Goal: Task Accomplishment & Management: Use online tool/utility

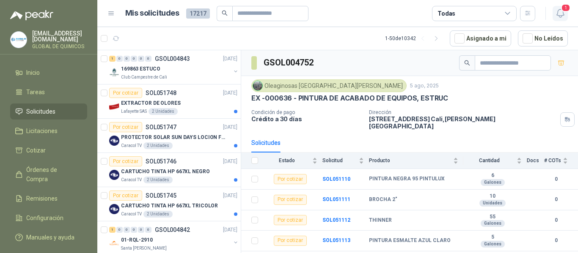
click at [557, 13] on icon "button" at bounding box center [559, 13] width 7 height 8
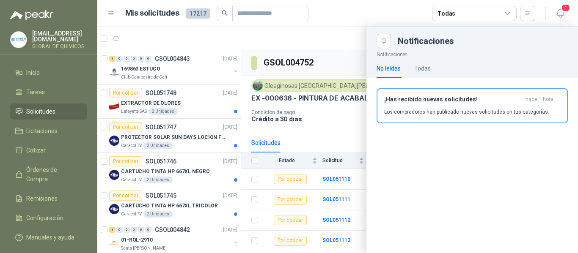
click at [346, 18] on article "Mis solicitudes 17217 Todas" at bounding box center [330, 13] width 410 height 15
click at [237, 131] on div at bounding box center [337, 140] width 480 height 226
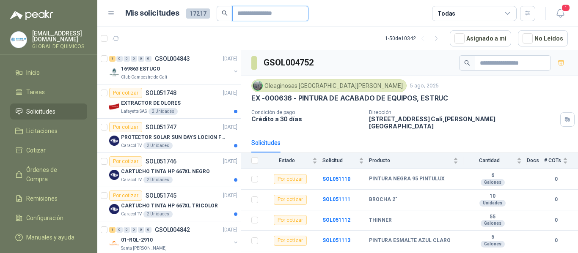
click at [241, 16] on input "text" at bounding box center [266, 13] width 59 height 14
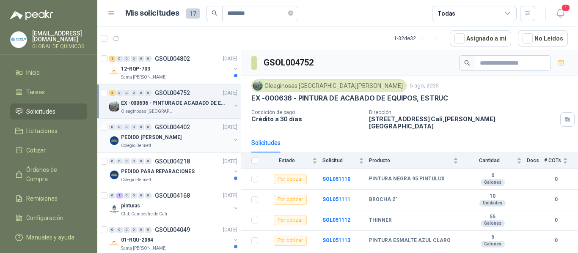
click at [232, 136] on div "0 0 0 0 0 0 GSOL004402 [DATE] PEDIDO [PERSON_NAME] Colegio [PERSON_NAME]" at bounding box center [168, 136] width 143 height 34
click at [232, 140] on button "button" at bounding box center [235, 140] width 7 height 7
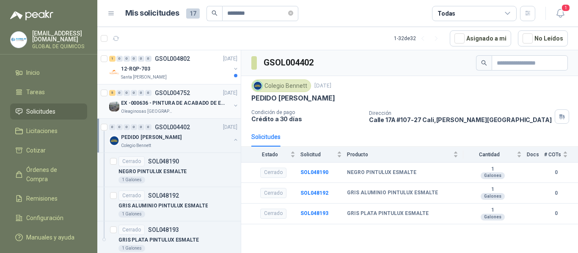
click at [232, 105] on button "button" at bounding box center [235, 105] width 7 height 7
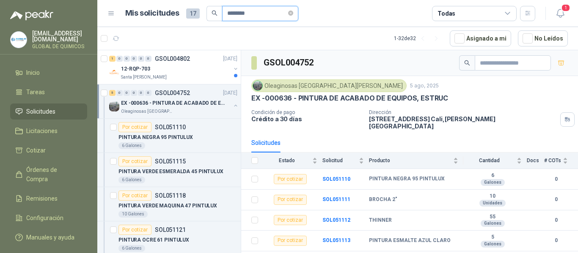
click at [249, 16] on input "********" at bounding box center [256, 13] width 59 height 14
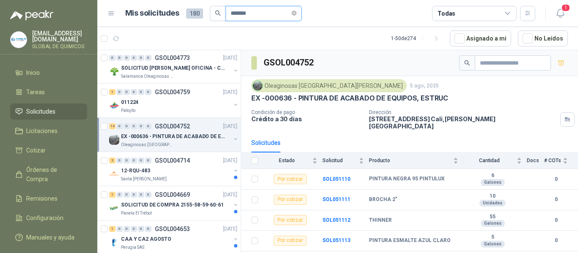
scroll to position [91, 0]
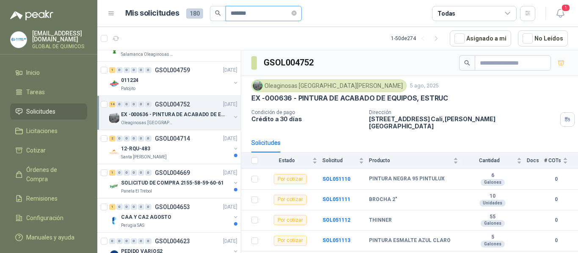
type input "*******"
click at [232, 114] on div at bounding box center [235, 118] width 7 height 8
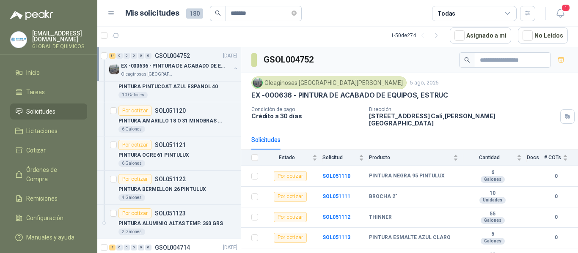
scroll to position [445, 0]
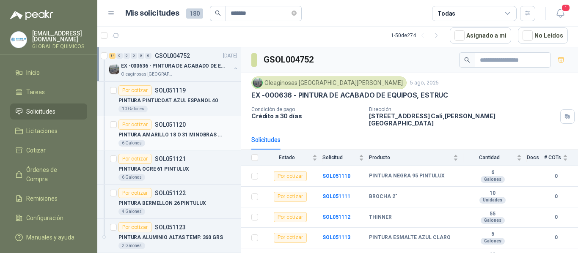
click at [222, 130] on div "PINTURA AMARILLO 18 O 31 MINOBRAS PINTUL" at bounding box center [177, 135] width 119 height 10
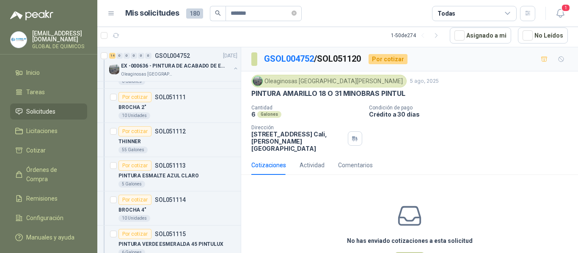
scroll to position [131, 0]
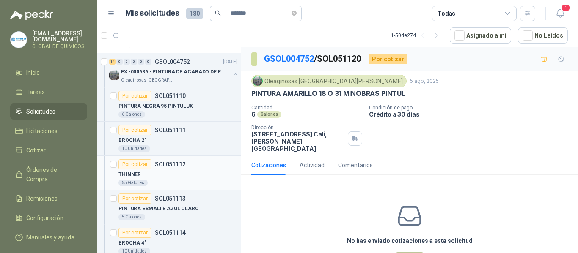
click at [191, 170] on div "THINNER" at bounding box center [177, 175] width 119 height 10
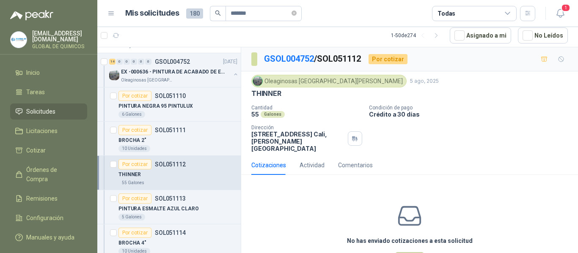
scroll to position [30, 0]
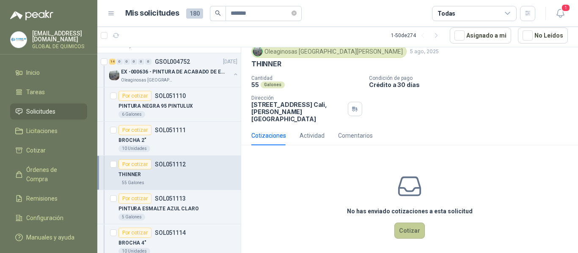
click at [411, 223] on button "Cotizar" at bounding box center [409, 231] width 30 height 16
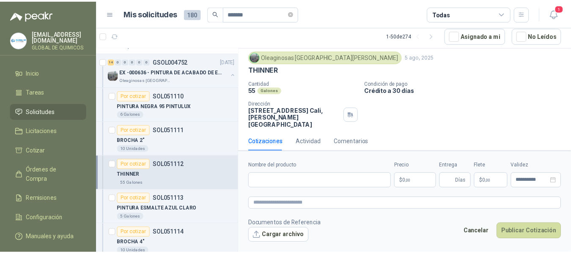
scroll to position [24, 0]
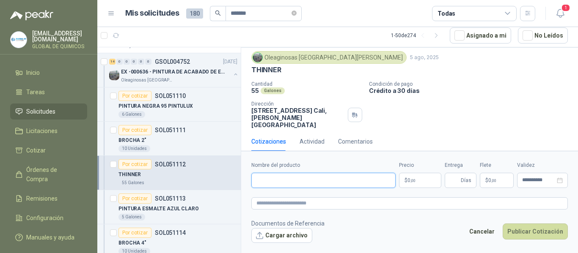
click at [324, 184] on input "Nombre del producto" at bounding box center [323, 180] width 144 height 15
type input "*"
type input "**********"
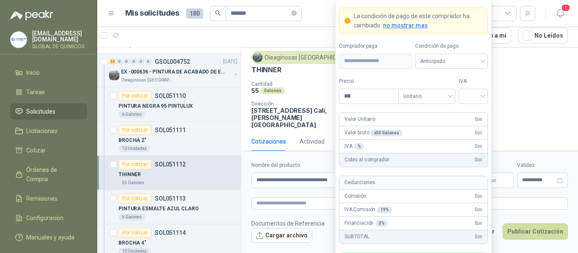
click at [409, 174] on body "[EMAIL_ADDRESS][DOMAIN_NAME] GLOBAL DE QUIMICOS Inicio Tareas Solicitudes Licit…" at bounding box center [289, 126] width 578 height 253
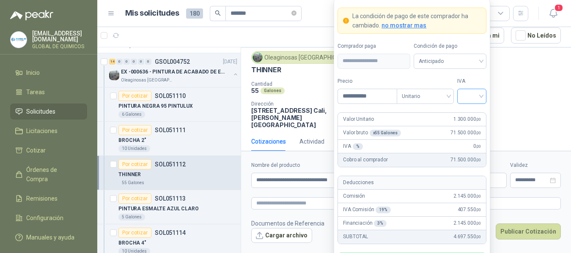
click at [472, 95] on input "search" at bounding box center [471, 95] width 19 height 13
click at [467, 140] on div "0%" at bounding box center [472, 140] width 16 height 9
click at [381, 97] on input "**********" at bounding box center [367, 96] width 59 height 14
type input "********"
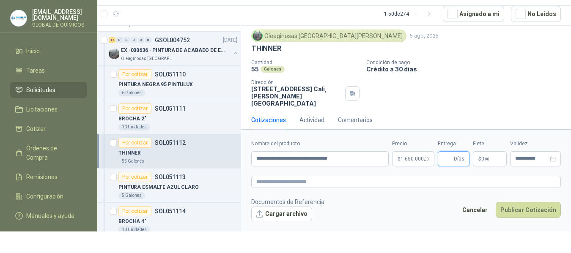
scroll to position [0, 0]
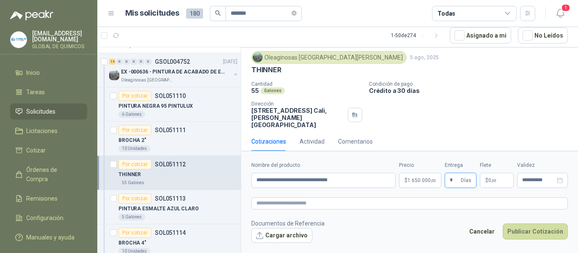
type input "*"
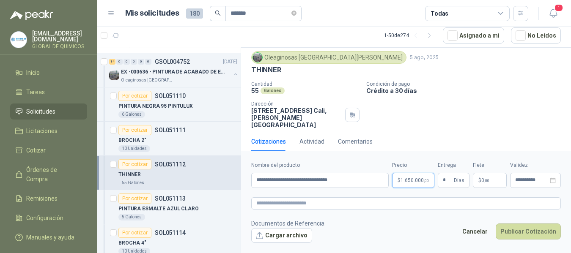
click at [420, 178] on body "[EMAIL_ADDRESS][DOMAIN_NAME] GLOBAL DE QUIMICOS Inicio Tareas Solicitudes Licit…" at bounding box center [285, 126] width 571 height 253
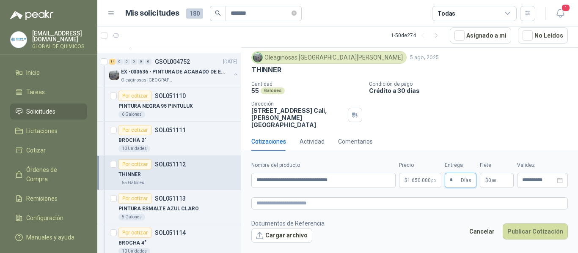
drag, startPoint x: 576, startPoint y: 201, endPoint x: 576, endPoint y: 225, distance: 23.7
click at [576, 225] on html "[EMAIL_ADDRESS][DOMAIN_NAME] GLOBAL DE QUIMICOS Inicio Tareas Solicitudes Licit…" at bounding box center [289, 126] width 578 height 253
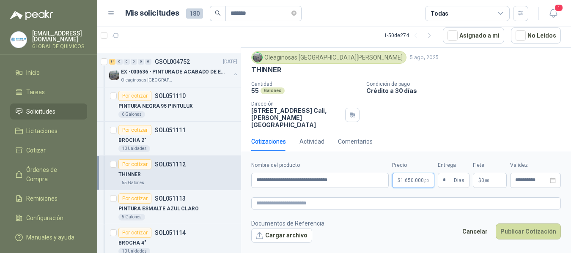
click at [428, 181] on body "[EMAIL_ADDRESS][DOMAIN_NAME] GLOBAL DE QUIMICOS Inicio Tareas Solicitudes Licit…" at bounding box center [285, 126] width 571 height 253
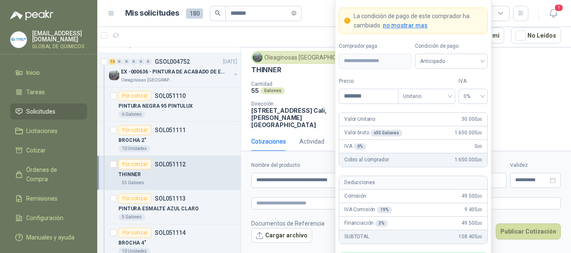
click at [409, 180] on body "[EMAIL_ADDRESS][DOMAIN_NAME] GLOBAL DE QUIMICOS Inicio Tareas Solicitudes Licit…" at bounding box center [285, 126] width 571 height 253
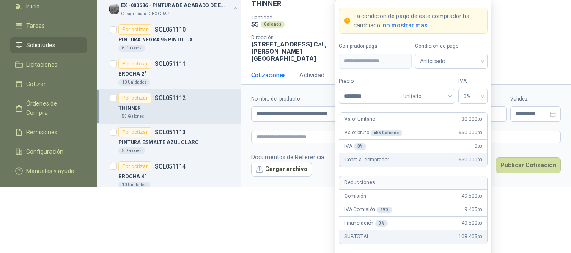
scroll to position [69, 0]
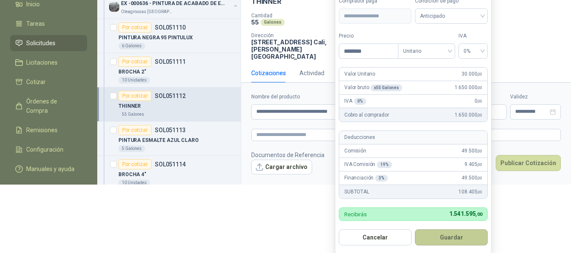
click at [468, 235] on button "Guardar" at bounding box center [451, 238] width 73 height 16
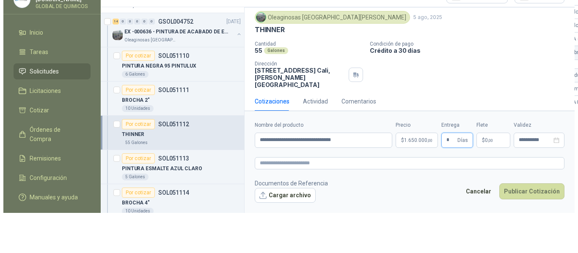
scroll to position [0, 0]
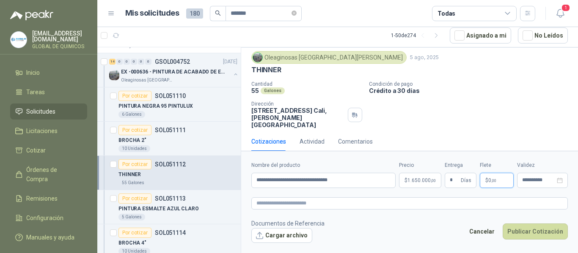
click at [494, 181] on span ",00" at bounding box center [493, 180] width 5 height 5
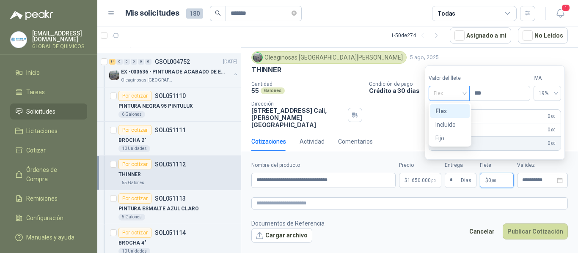
click at [455, 93] on span "Flex" at bounding box center [449, 93] width 31 height 13
click at [454, 127] on div "Incluido" at bounding box center [449, 124] width 29 height 9
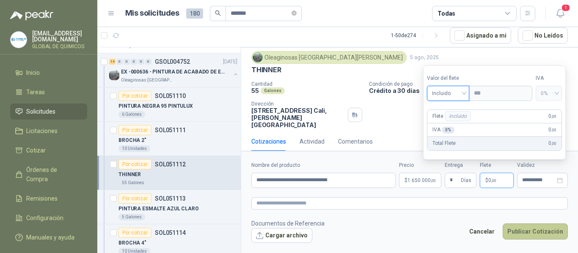
click at [532, 229] on button "Publicar Cotización" at bounding box center [534, 232] width 65 height 16
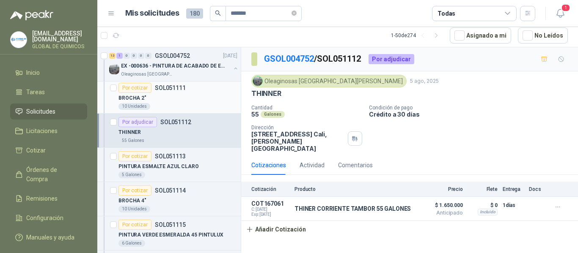
scroll to position [216, 0]
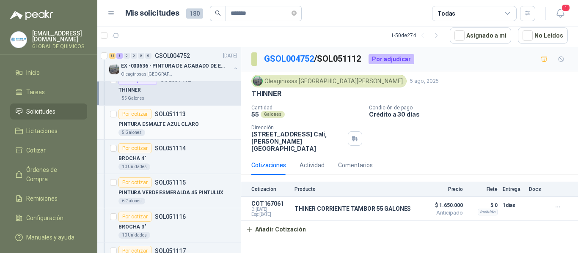
click at [193, 123] on p "PINTURA ESMALTE AZUL CLARO" at bounding box center [158, 125] width 80 height 8
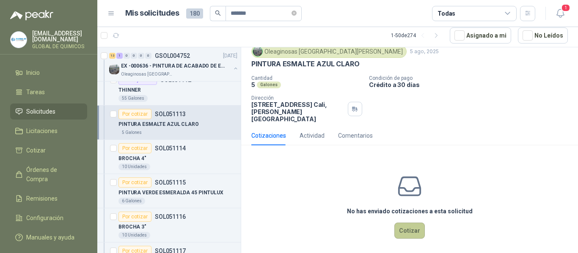
click at [404, 223] on button "Cotizar" at bounding box center [409, 231] width 30 height 16
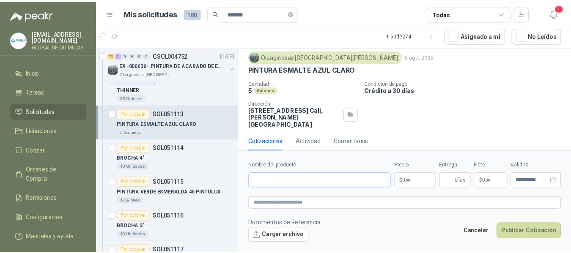
scroll to position [24, 0]
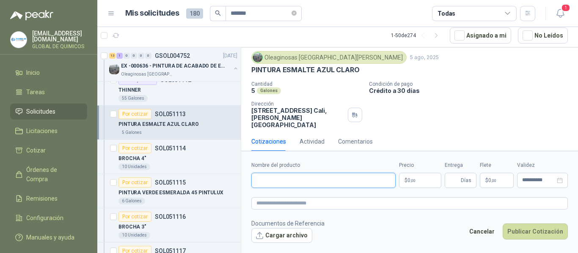
click at [318, 173] on input "Nombre del producto" at bounding box center [323, 180] width 144 height 15
type input "**********"
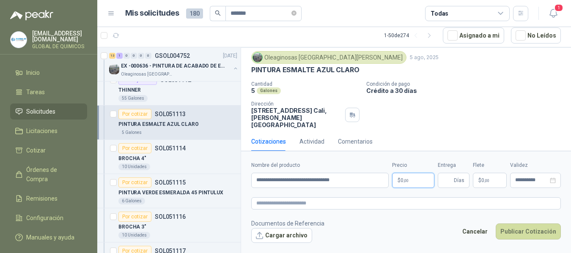
click at [414, 177] on body "[EMAIL_ADDRESS][DOMAIN_NAME] GLOBAL DE QUIMICOS Inicio Tareas Solicitudes Licit…" at bounding box center [285, 126] width 571 height 253
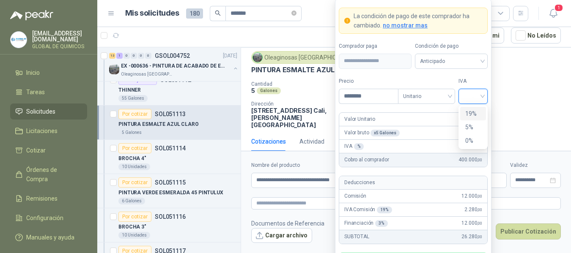
click at [474, 95] on input "search" at bounding box center [473, 95] width 19 height 13
click at [473, 113] on div "19%" at bounding box center [473, 113] width 16 height 9
click at [392, 99] on input "********" at bounding box center [368, 96] width 59 height 14
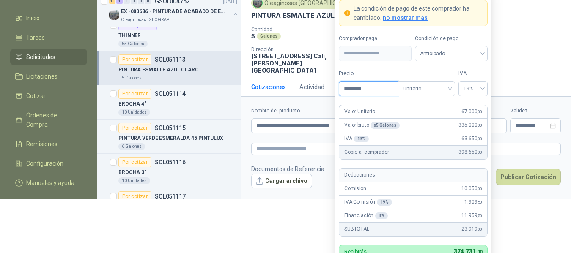
scroll to position [56, 0]
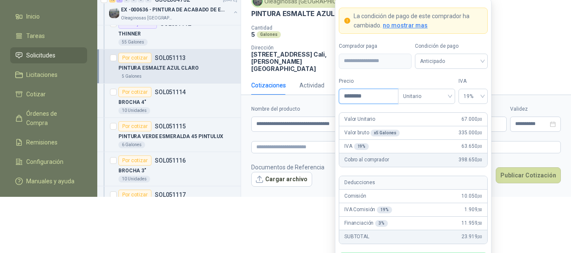
type input "********"
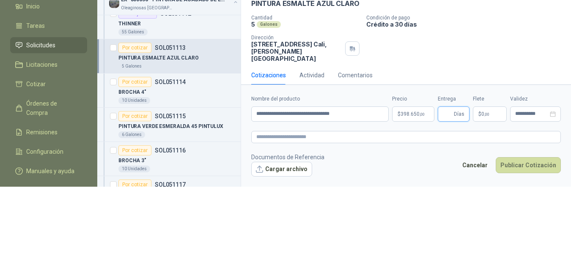
scroll to position [0, 0]
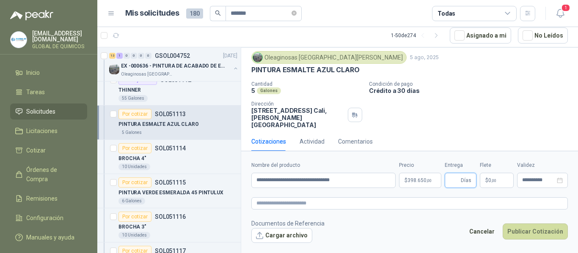
drag, startPoint x: 575, startPoint y: 206, endPoint x: 577, endPoint y: 236, distance: 31.0
click at [577, 236] on html "[EMAIL_ADDRESS][DOMAIN_NAME] GLOBAL DE QUIMICOS Inicio Tareas Solicitudes Licit…" at bounding box center [289, 126] width 578 height 253
click at [415, 182] on body "[EMAIL_ADDRESS][DOMAIN_NAME] GLOBAL DE QUIMICOS Inicio Tareas Solicitudes Licit…" at bounding box center [289, 126] width 578 height 253
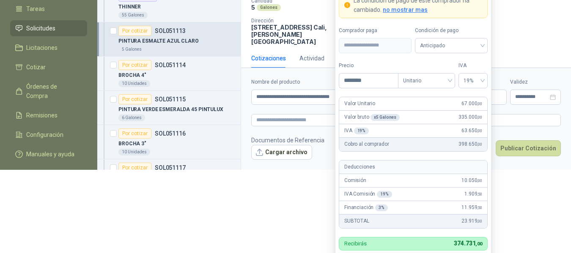
scroll to position [106, 0]
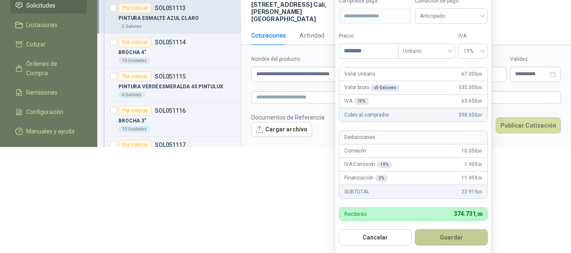
click at [461, 234] on button "Guardar" at bounding box center [451, 238] width 73 height 16
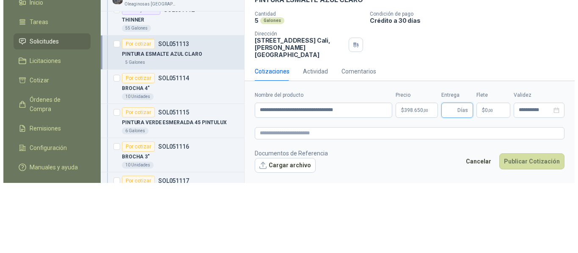
scroll to position [0, 0]
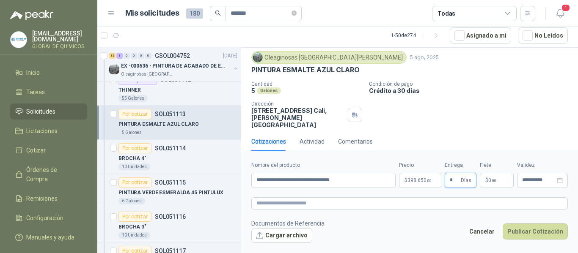
type input "*"
click at [489, 179] on span "0 ,00" at bounding box center [492, 180] width 8 height 5
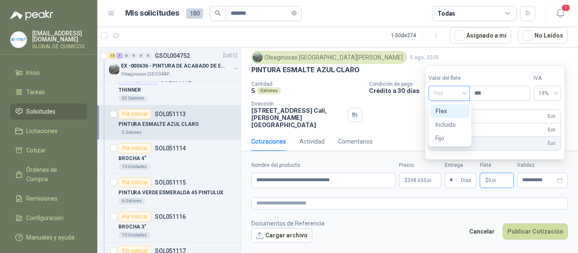
click at [456, 89] on span "Flex" at bounding box center [449, 93] width 31 height 13
click at [450, 124] on div "Incluido" at bounding box center [449, 124] width 29 height 9
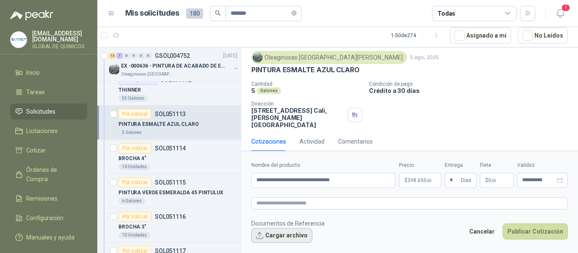
click at [284, 233] on button "Cargar archivo" at bounding box center [281, 235] width 61 height 15
click at [262, 16] on input "*******" at bounding box center [260, 13] width 59 height 14
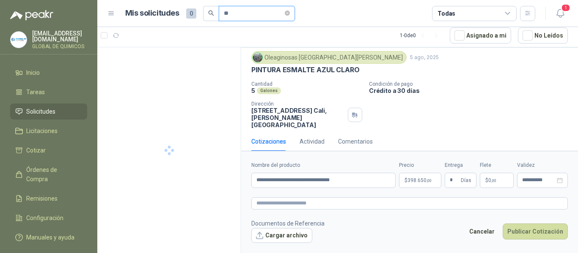
type input "*"
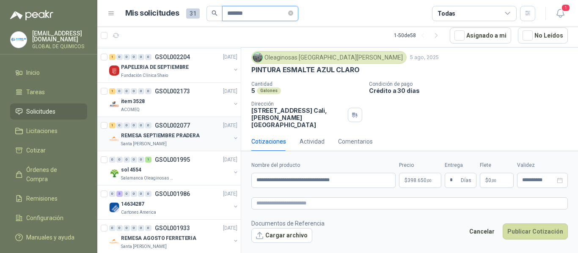
scroll to position [1210, 0]
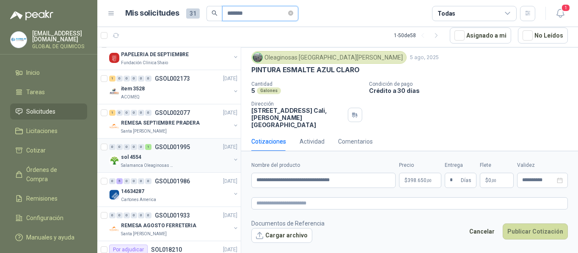
type input "*******"
click at [232, 159] on div "0 0 0 0 0 1 GSOL001995 [DATE] sol 4554 Salamanca Oleaginosas SAS" at bounding box center [168, 156] width 143 height 34
click at [233, 162] on icon "button" at bounding box center [236, 160] width 6 height 6
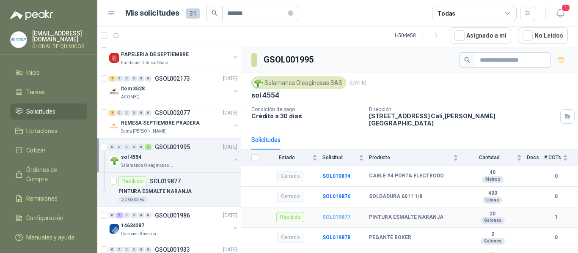
click at [329, 214] on b "SOL019877" at bounding box center [336, 217] width 28 height 6
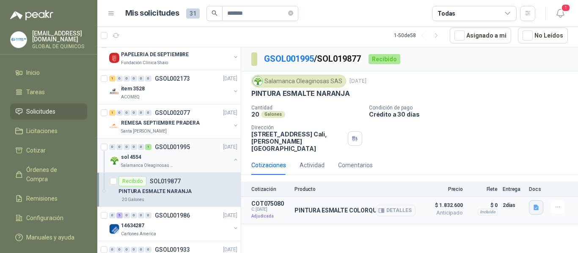
click at [537, 205] on icon "button" at bounding box center [535, 207] width 5 height 5
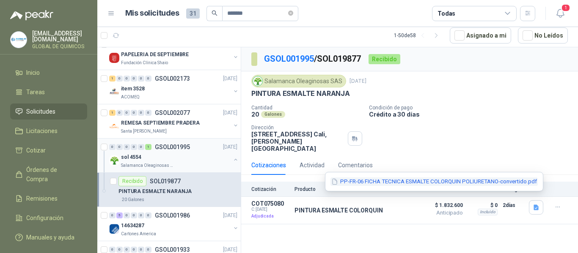
click at [450, 185] on button "PP-FR-06 FICHA TECNICA ESMALTE COLORQUIN POLIURETANO-convertido.pdf" at bounding box center [433, 182] width 207 height 9
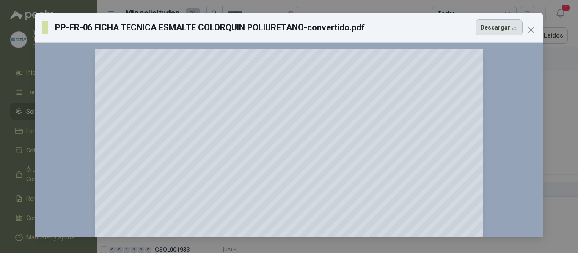
click at [510, 29] on button "Descargar" at bounding box center [498, 27] width 47 height 16
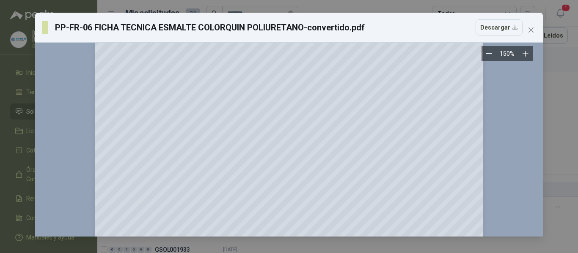
scroll to position [127, 0]
click at [530, 29] on icon "close" at bounding box center [530, 29] width 5 height 5
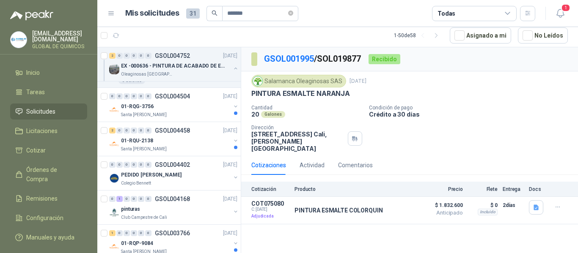
scroll to position [0, 0]
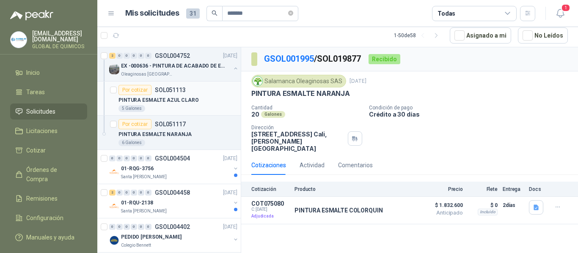
click at [200, 89] on div "Por cotizar SOL051113" at bounding box center [177, 90] width 119 height 10
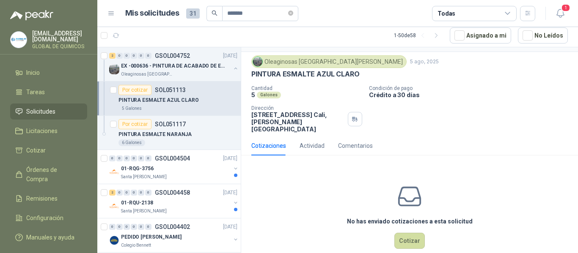
scroll to position [30, 0]
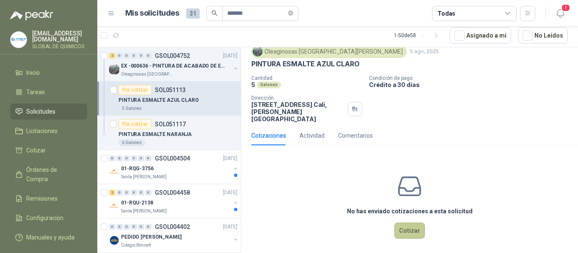
click at [408, 227] on button "Cotizar" at bounding box center [409, 231] width 30 height 16
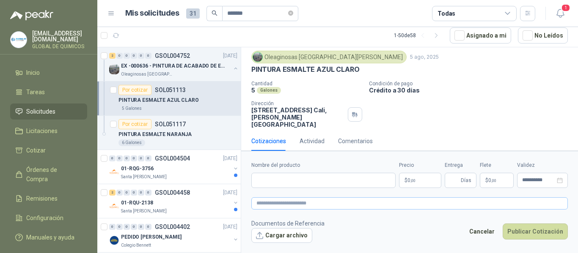
scroll to position [24, 0]
click at [330, 173] on input "Nombre del producto" at bounding box center [323, 180] width 144 height 15
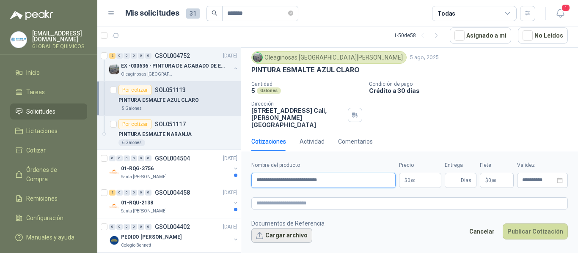
type input "**********"
click at [289, 238] on button "Cargar archivo" at bounding box center [281, 235] width 61 height 15
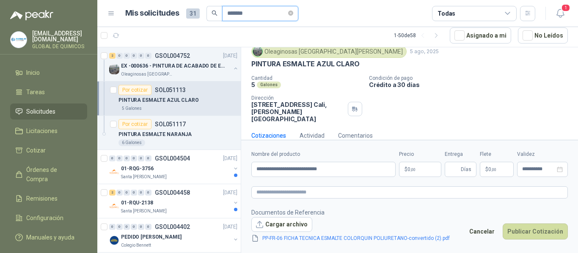
click at [267, 16] on input "*******" at bounding box center [256, 13] width 59 height 14
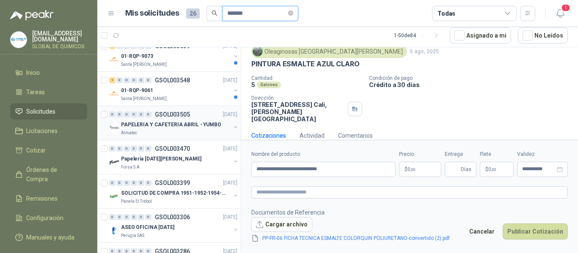
scroll to position [714, 0]
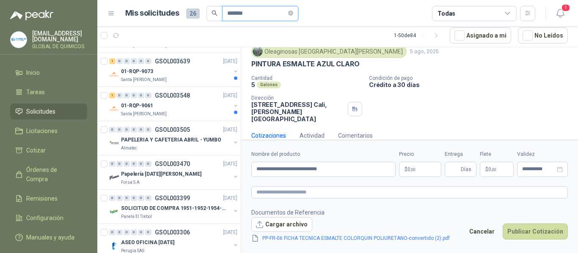
click at [255, 14] on input "*******" at bounding box center [256, 13] width 59 height 14
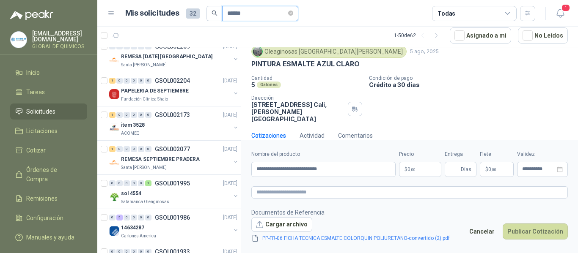
scroll to position [1353, 0]
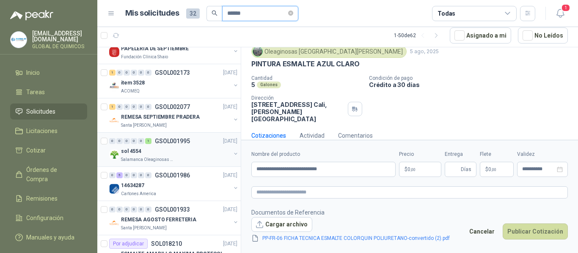
type input "******"
click at [232, 151] on button "button" at bounding box center [235, 154] width 7 height 7
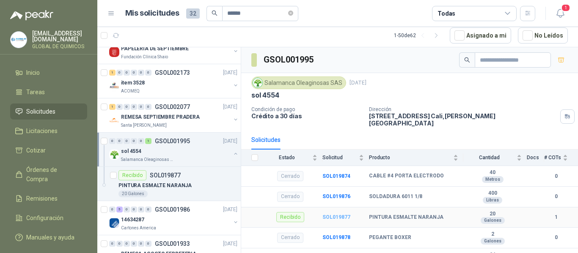
click at [336, 214] on b "SOL019877" at bounding box center [336, 217] width 28 height 6
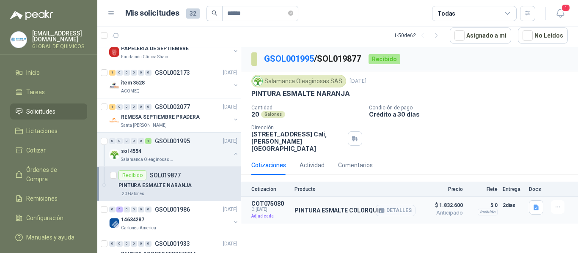
click at [401, 205] on button "Detalles" at bounding box center [396, 210] width 40 height 11
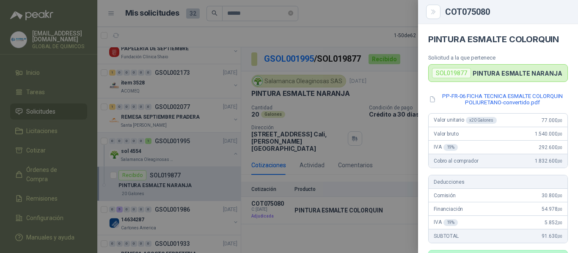
click at [344, 234] on div at bounding box center [289, 126] width 578 height 253
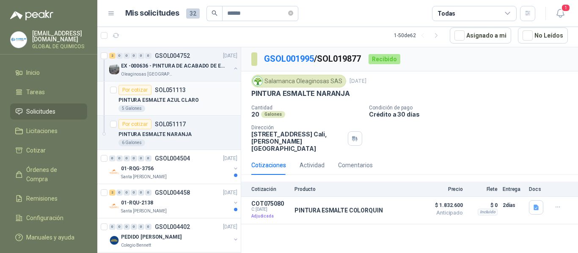
click at [205, 93] on div "Por cotizar SOL051113" at bounding box center [177, 90] width 119 height 10
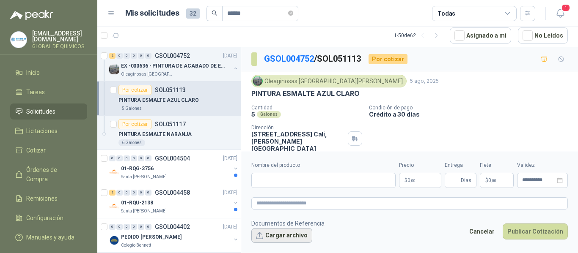
click at [302, 238] on button "Cargar archivo" at bounding box center [281, 235] width 61 height 15
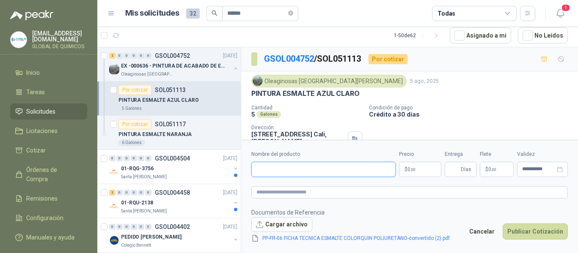
click at [310, 167] on input "Nombre del producto" at bounding box center [323, 169] width 144 height 15
type input "**********"
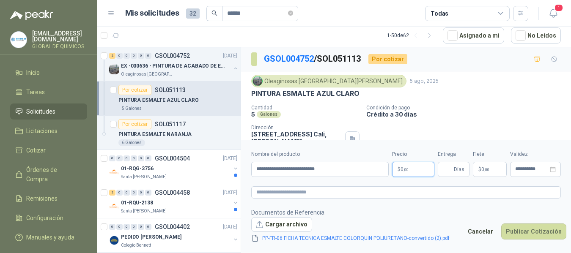
click at [417, 176] on body "[EMAIL_ADDRESS][DOMAIN_NAME] GLOBAL DE QUIMICOS Inicio Tareas Solicitudes Licit…" at bounding box center [285, 126] width 571 height 253
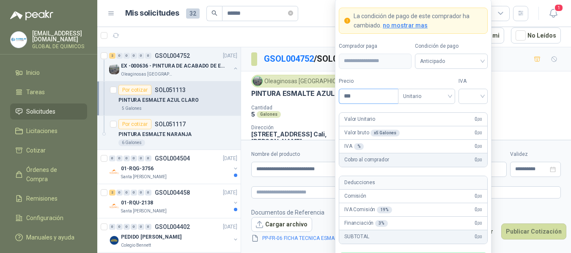
click at [357, 93] on input "***" at bounding box center [368, 96] width 59 height 14
type input "********"
click at [255, 11] on input "******" at bounding box center [256, 13] width 59 height 14
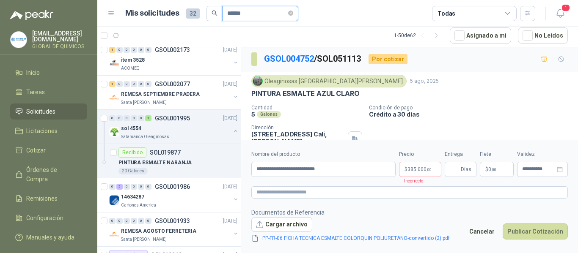
scroll to position [1353, 0]
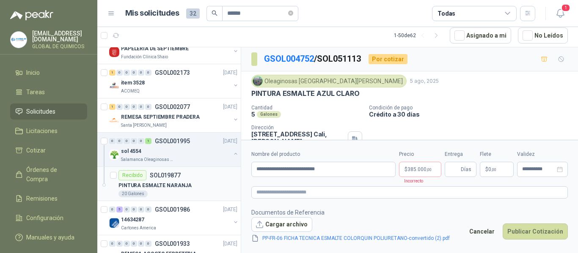
click at [203, 183] on div "PINTURA ESMALTE NARANJA" at bounding box center [177, 186] width 119 height 10
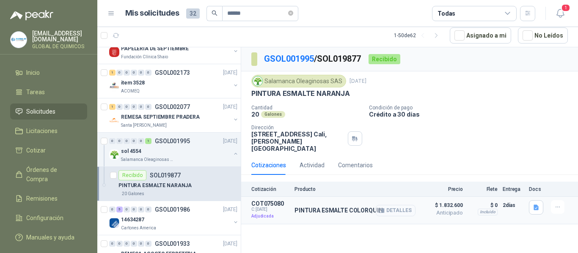
click at [411, 205] on button "Detalles" at bounding box center [396, 210] width 40 height 11
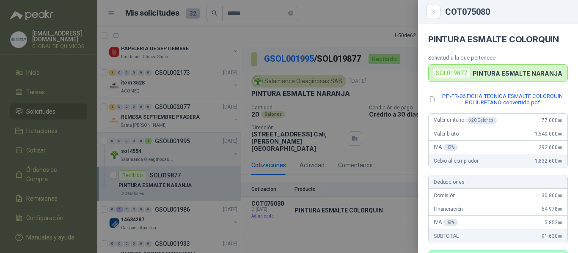
click at [332, 232] on div at bounding box center [289, 126] width 578 height 253
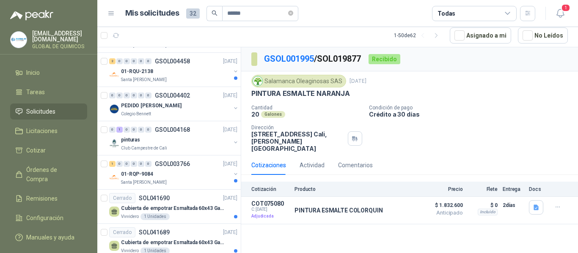
scroll to position [120, 0]
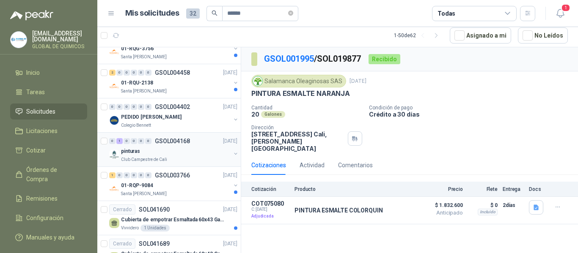
click at [203, 150] on div "pinturas" at bounding box center [176, 151] width 110 height 10
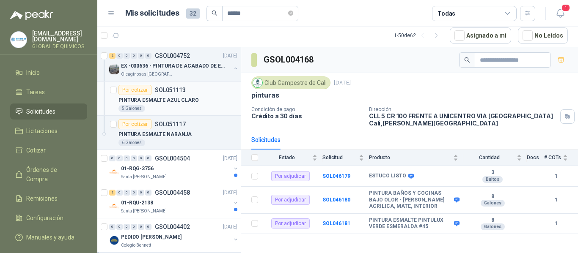
click at [192, 99] on p "PINTURA ESMALTE AZUL CLARO" at bounding box center [158, 100] width 80 height 8
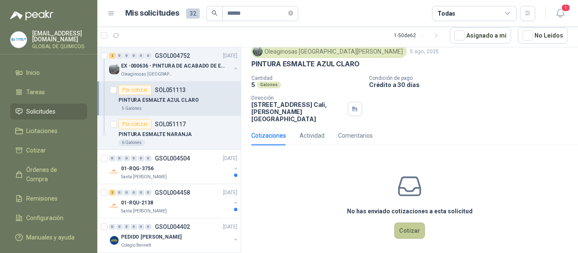
click at [401, 224] on button "Cotizar" at bounding box center [409, 231] width 30 height 16
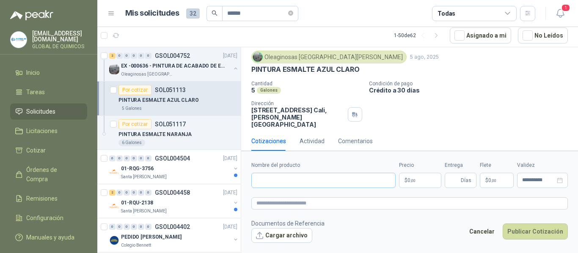
scroll to position [24, 0]
click at [327, 181] on input "Nombre del producto" at bounding box center [323, 180] width 144 height 15
type input "**********"
click at [294, 236] on button "Cargar archivo" at bounding box center [281, 235] width 61 height 15
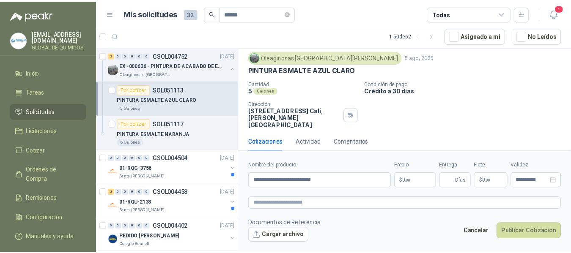
scroll to position [30, 0]
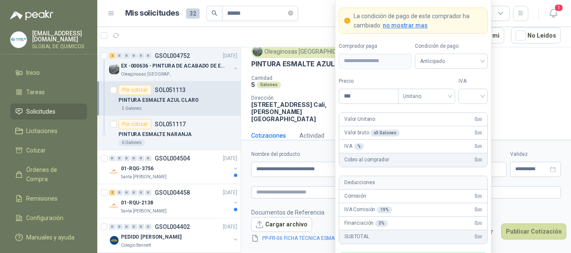
click at [425, 168] on body "[EMAIL_ADDRESS][DOMAIN_NAME] GLOBAL DE QUIMICOS Inicio Tareas Solicitudes Licit…" at bounding box center [285, 126] width 571 height 253
type input "********"
click at [479, 96] on input "search" at bounding box center [473, 95] width 19 height 13
click at [470, 115] on div "19%" at bounding box center [473, 113] width 16 height 9
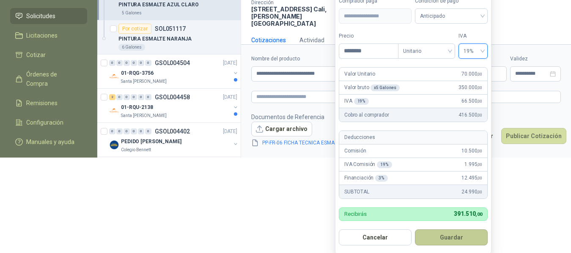
click at [466, 236] on button "Guardar" at bounding box center [451, 238] width 73 height 16
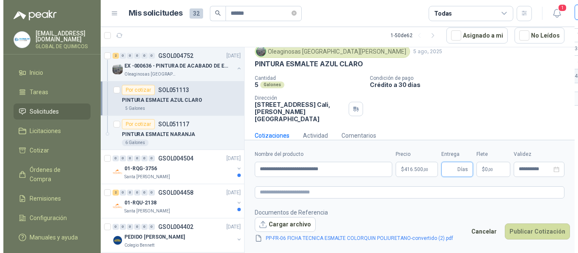
scroll to position [0, 0]
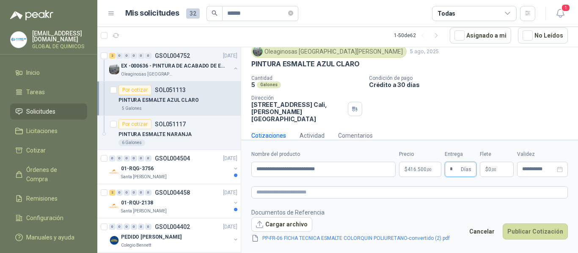
type input "*"
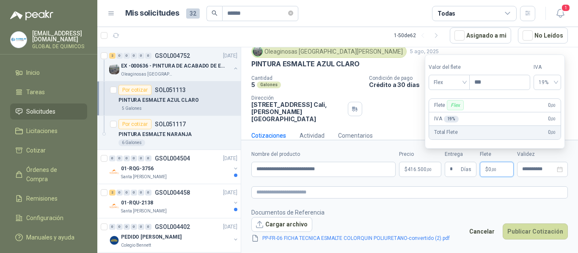
click at [494, 167] on span "0 ,00" at bounding box center [492, 169] width 8 height 5
click at [454, 80] on span "Flex" at bounding box center [449, 82] width 31 height 13
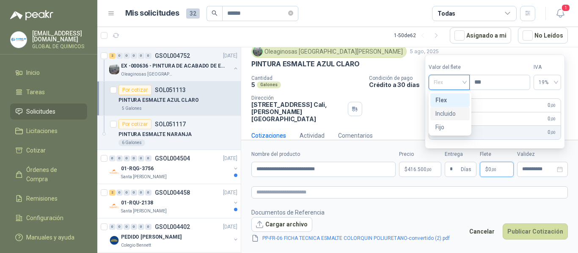
click at [449, 112] on div "Incluido" at bounding box center [449, 113] width 29 height 9
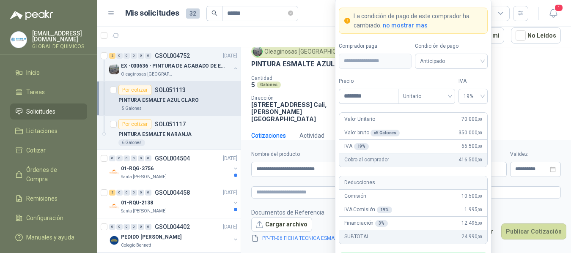
click at [427, 170] on body "[EMAIL_ADDRESS][DOMAIN_NAME] GLOBAL DE QUIMICOS Inicio Tareas Solicitudes Licit…" at bounding box center [285, 126] width 571 height 253
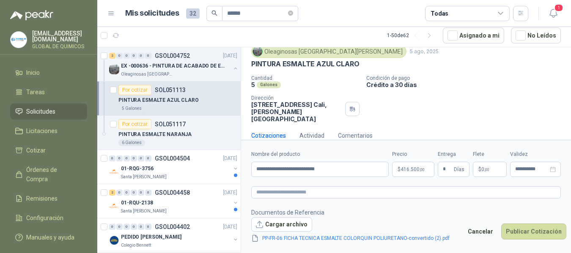
click at [513, 69] on div "Oleaginosas San [PERSON_NAME] [DATE] PINTURA ESMALTE AZUL CLARO Cantidad 5 Galo…" at bounding box center [406, 83] width 310 height 77
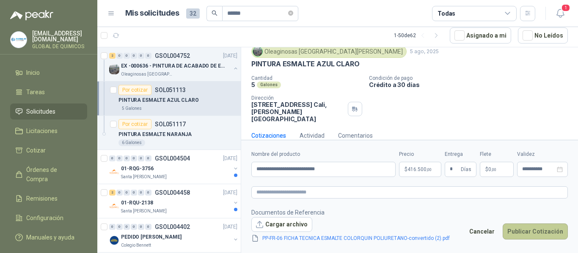
click at [521, 231] on button "Publicar Cotización" at bounding box center [534, 232] width 65 height 16
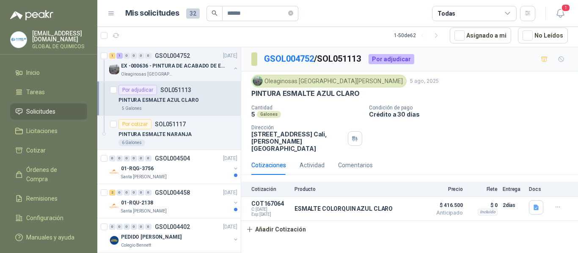
click at [373, 32] on article "1 - 50 de 62 Asignado a mi No Leídos" at bounding box center [337, 35] width 480 height 23
click at [439, 211] on span "Anticipado" at bounding box center [441, 213] width 42 height 5
click at [452, 211] on span "Anticipado" at bounding box center [441, 213] width 42 height 5
click at [398, 203] on button "Detalles" at bounding box center [396, 208] width 40 height 11
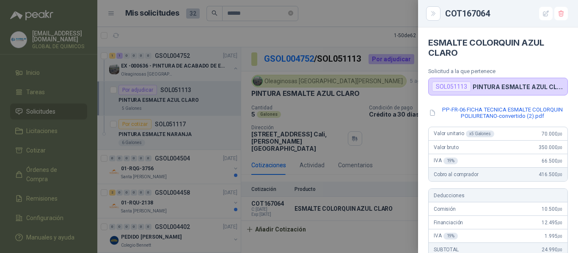
click at [168, 132] on div at bounding box center [289, 126] width 578 height 253
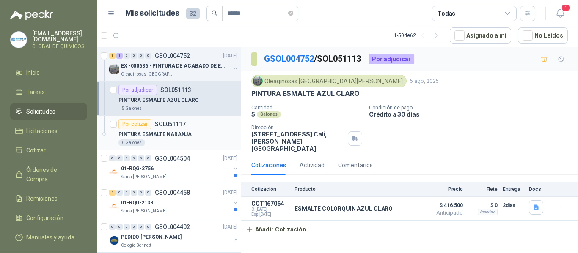
click at [168, 132] on p "PINTURA ESMALTE NARANJA" at bounding box center [154, 135] width 73 height 8
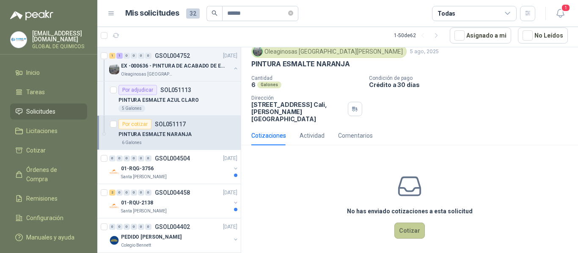
click at [403, 224] on button "Cotizar" at bounding box center [409, 231] width 30 height 16
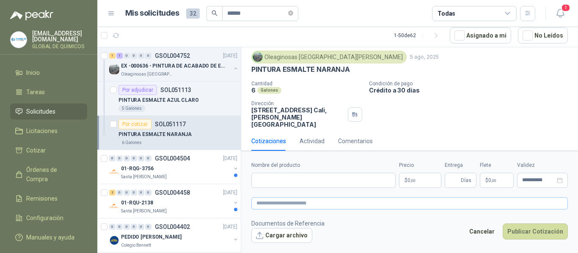
scroll to position [24, 0]
click at [298, 179] on input "Nombre del producto" at bounding box center [323, 180] width 144 height 15
type input "**********"
drag, startPoint x: 298, startPoint y: 247, endPoint x: 296, endPoint y: 238, distance: 9.4
click at [297, 245] on form "**********" at bounding box center [409, 202] width 337 height 102
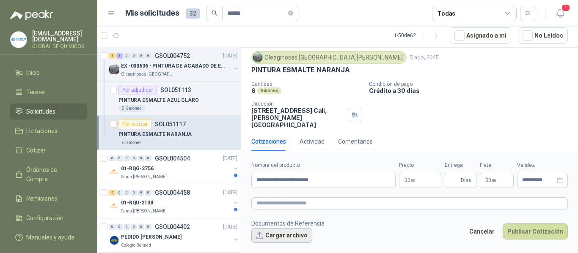
click at [296, 236] on button "Cargar archivo" at bounding box center [281, 235] width 61 height 15
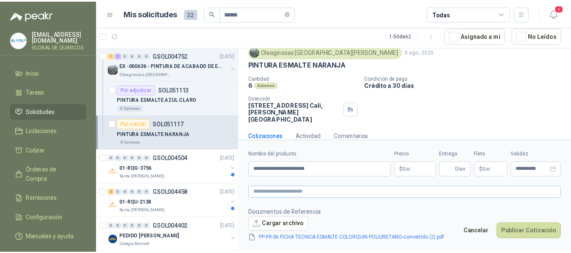
scroll to position [30, 0]
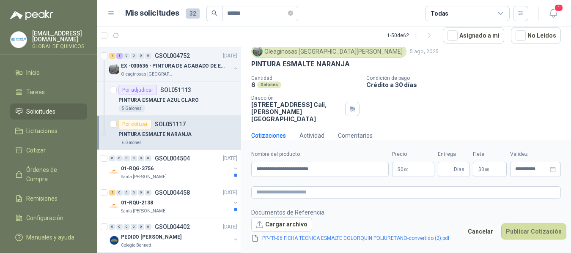
click at [416, 167] on body "[EMAIL_ADDRESS][DOMAIN_NAME] GLOBAL DE QUIMICOS Inicio Tareas Solicitudes Licit…" at bounding box center [285, 126] width 571 height 253
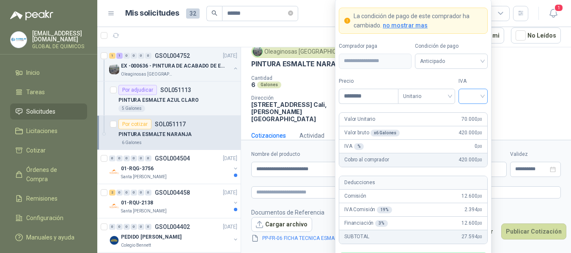
type input "********"
click at [474, 93] on input "search" at bounding box center [473, 95] width 19 height 13
click at [472, 116] on div "19%" at bounding box center [473, 113] width 16 height 9
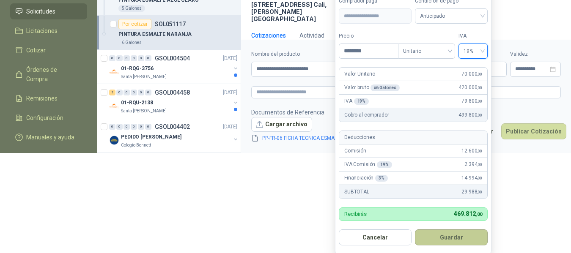
click at [472, 239] on button "Guardar" at bounding box center [451, 238] width 73 height 16
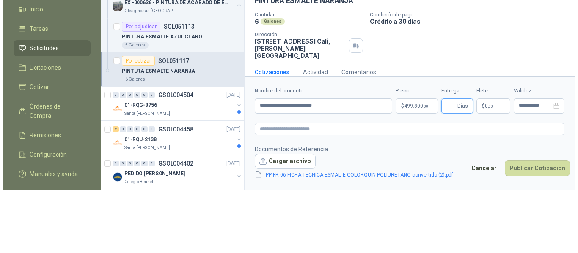
scroll to position [0, 0]
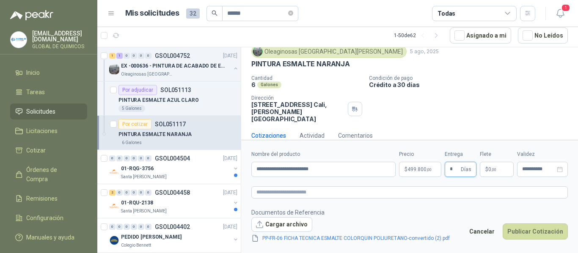
type input "*"
click at [492, 175] on p "$ 0 ,00" at bounding box center [497, 169] width 34 height 15
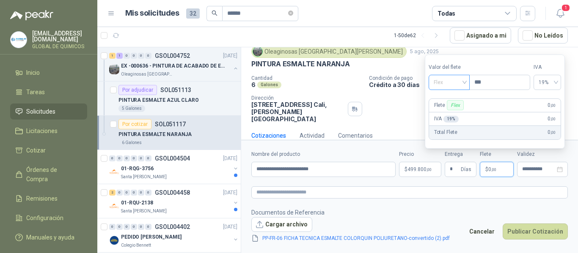
click at [442, 85] on span "Flex" at bounding box center [449, 82] width 31 height 13
drag, startPoint x: 443, startPoint y: 116, endPoint x: 452, endPoint y: 132, distance: 17.6
click at [444, 118] on div "Incluido" at bounding box center [449, 114] width 39 height 14
click at [520, 228] on button "Publicar Cotización" at bounding box center [534, 232] width 65 height 16
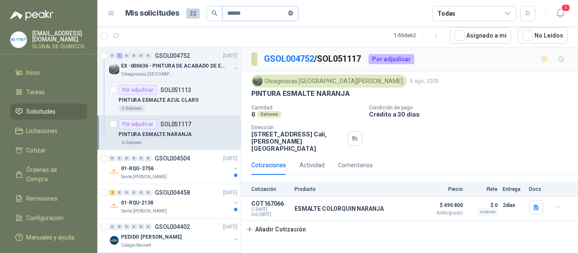
click at [293, 11] on icon "close-circle" at bounding box center [290, 13] width 5 height 5
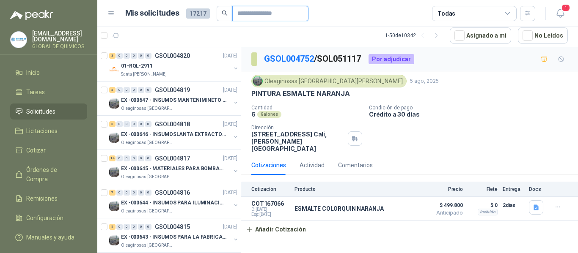
scroll to position [1184, 0]
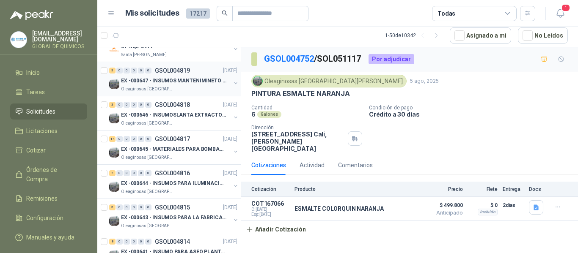
click at [218, 84] on p "EX -000647 - INSUMOS MANTENIMINETO MECANICO" at bounding box center [173, 81] width 105 height 8
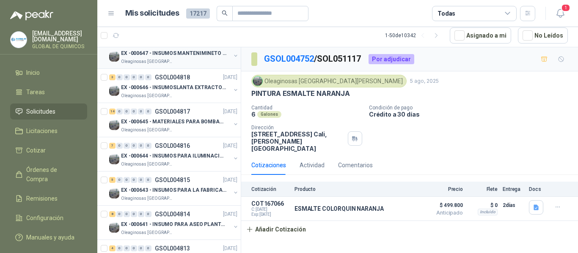
scroll to position [1227, 0]
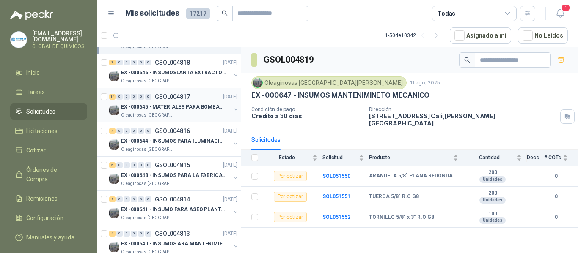
click at [185, 112] on div "Oleaginosas [GEOGRAPHIC_DATA][PERSON_NAME]" at bounding box center [176, 115] width 110 height 7
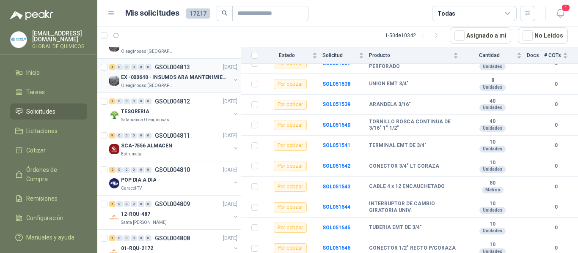
scroll to position [1396, 0]
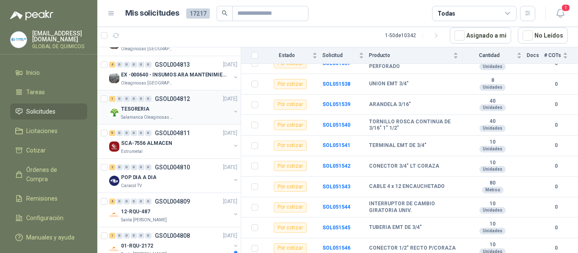
click at [214, 104] on div "TESORERIA" at bounding box center [176, 109] width 110 height 10
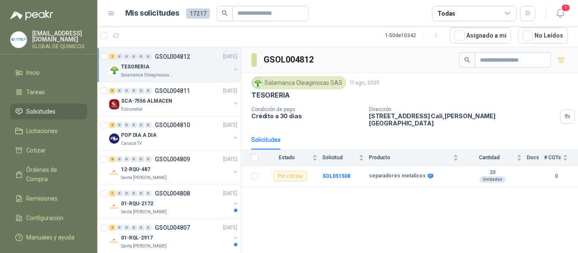
scroll to position [1480, 0]
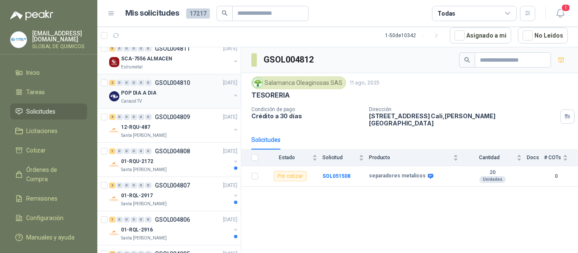
click at [215, 99] on div "Caracol TV" at bounding box center [176, 101] width 110 height 7
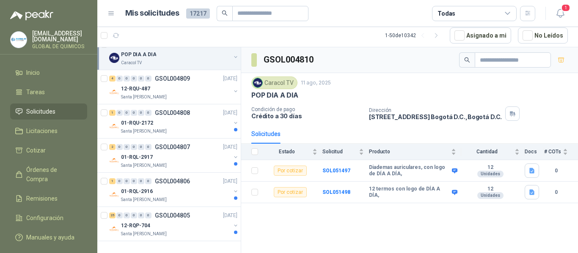
scroll to position [1526, 0]
click at [247, 14] on input "text" at bounding box center [266, 13] width 59 height 14
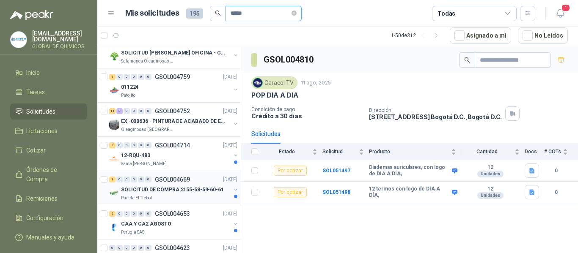
scroll to position [85, 0]
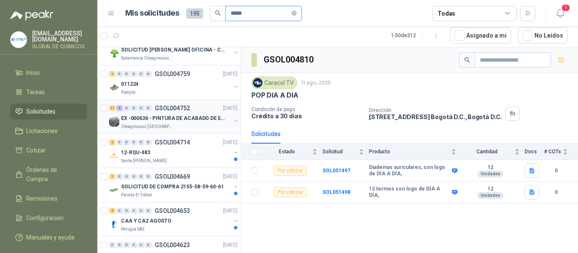
type input "*****"
click at [232, 118] on button "button" at bounding box center [235, 121] width 7 height 7
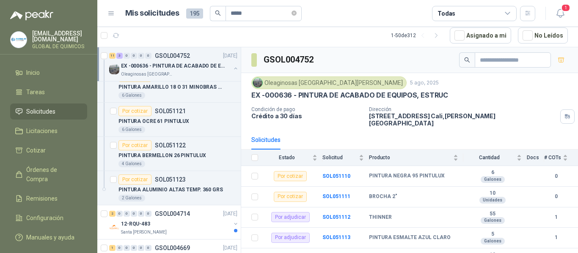
scroll to position [508, 0]
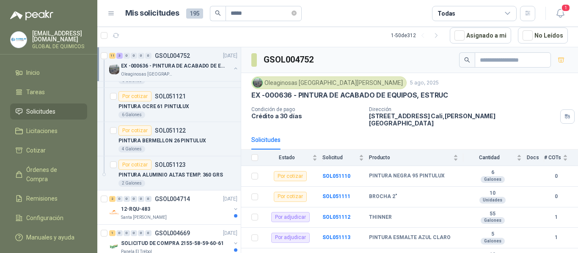
click at [209, 68] on p "EX -000636 - PINTURA DE ACABADO DE EQUIPOS, ESTRUC" at bounding box center [173, 66] width 105 height 8
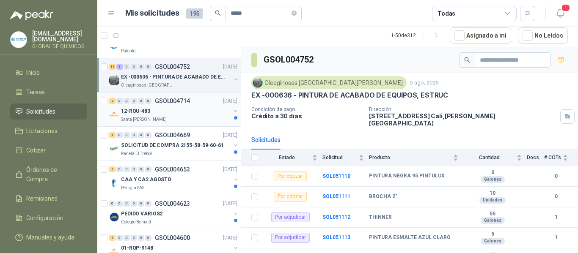
scroll to position [127, 0]
click at [227, 78] on div "EX -000636 - PINTURA DE ACABADO DE EQUIPOS, ESTRUC Oleaginosas [GEOGRAPHIC_DATA…" at bounding box center [174, 79] width 130 height 17
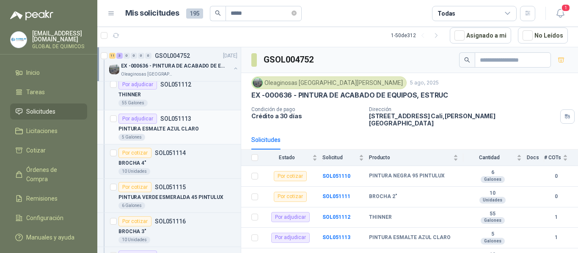
scroll to position [211, 0]
click at [197, 198] on p "PINTURA VERDE ESMERALDA 45 PINTULUX" at bounding box center [170, 197] width 105 height 8
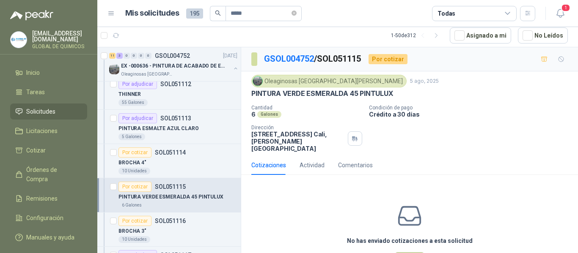
click at [358, 182] on div "No has enviado cotizaciones a esta solicitud Cotizar" at bounding box center [409, 236] width 337 height 108
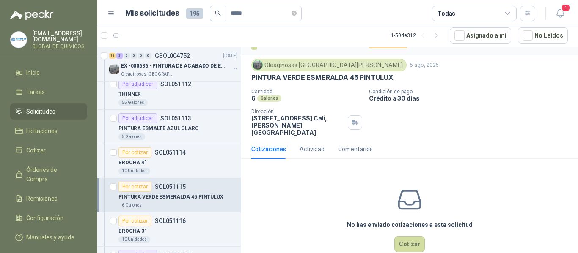
scroll to position [30, 0]
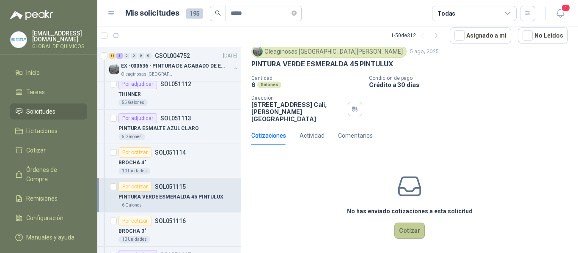
click at [399, 225] on button "Cotizar" at bounding box center [409, 231] width 30 height 16
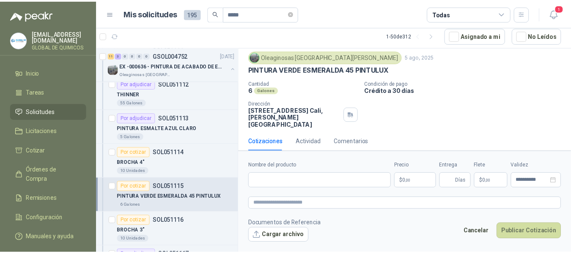
scroll to position [24, 0]
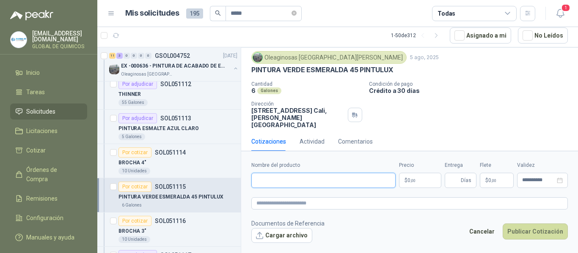
click at [287, 177] on input "Nombre del producto" at bounding box center [323, 180] width 144 height 15
type input "**********"
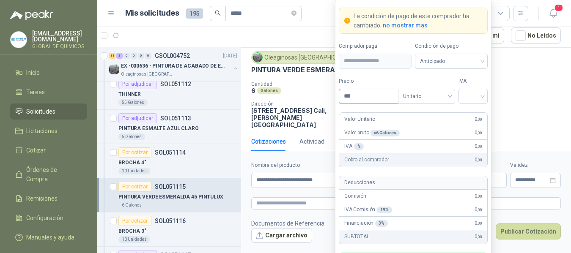
click at [352, 96] on input "***" at bounding box center [368, 96] width 59 height 14
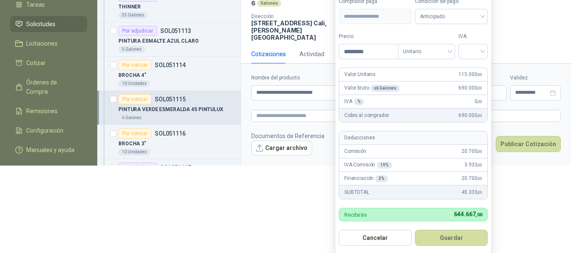
scroll to position [88, 0]
click at [416, 132] on div "Deducciones" at bounding box center [413, 138] width 148 height 14
click at [468, 52] on input "search" at bounding box center [473, 50] width 19 height 13
click at [467, 65] on div "19%" at bounding box center [473, 68] width 16 height 9
click at [373, 49] on input "*********" at bounding box center [368, 51] width 59 height 14
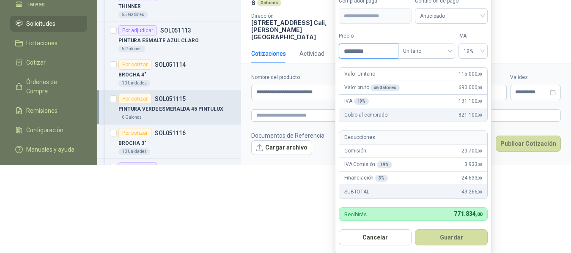
click at [373, 49] on input "*********" at bounding box center [368, 51] width 59 height 14
type input "*********"
click at [472, 237] on button "Guardar" at bounding box center [451, 238] width 73 height 16
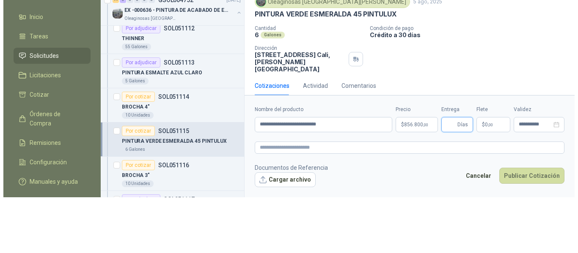
scroll to position [0, 0]
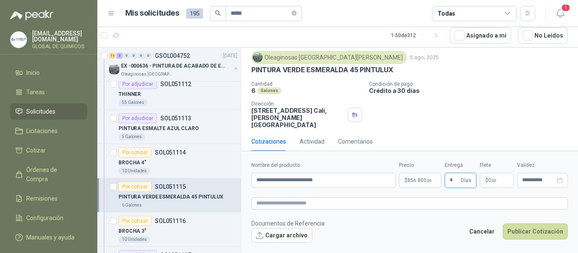
type input "*"
click at [498, 180] on p "$ 0 ,00" at bounding box center [497, 180] width 34 height 15
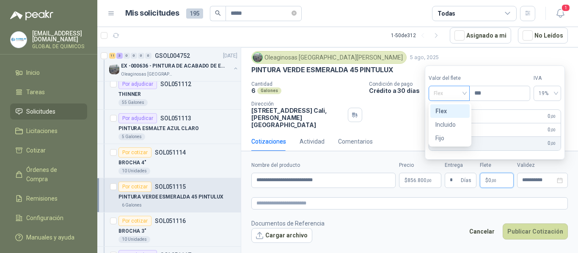
click at [452, 93] on span "Flex" at bounding box center [449, 93] width 31 height 13
click at [453, 125] on div "Incluido" at bounding box center [449, 124] width 29 height 9
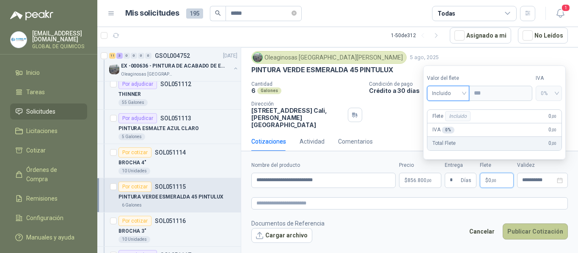
click at [527, 232] on button "Publicar Cotización" at bounding box center [534, 232] width 65 height 16
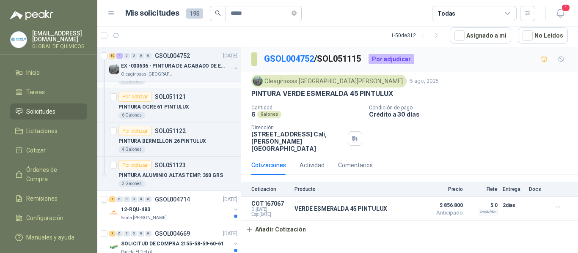
scroll to position [508, 0]
click at [494, 9] on div "Todas" at bounding box center [474, 13] width 85 height 15
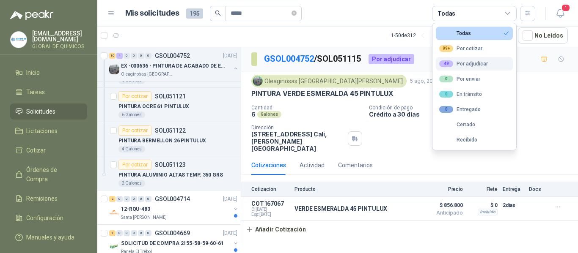
click at [472, 64] on div "49 Por adjudicar" at bounding box center [463, 63] width 49 height 7
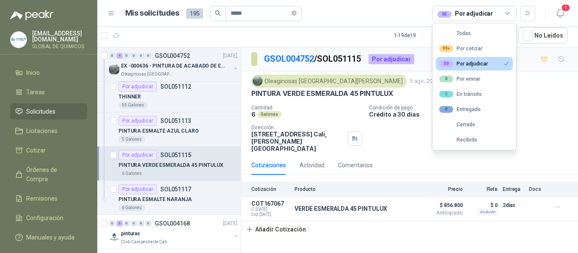
scroll to position [0, 0]
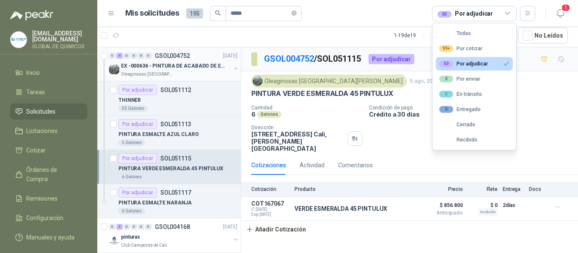
click at [233, 69] on button "button" at bounding box center [235, 68] width 7 height 7
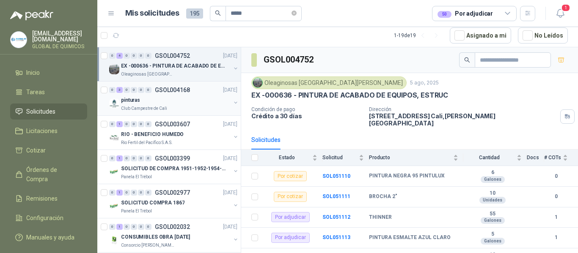
click at [227, 98] on div "pinturas Club Campestre de Cali" at bounding box center [174, 103] width 130 height 17
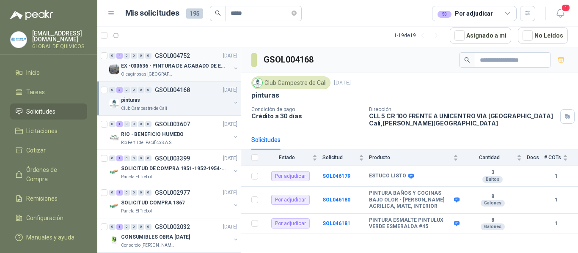
click at [232, 68] on button "button" at bounding box center [235, 68] width 7 height 7
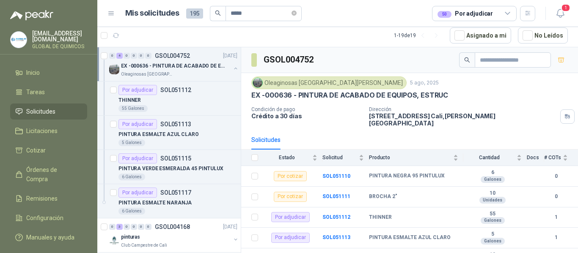
click at [232, 68] on button "button" at bounding box center [235, 68] width 7 height 7
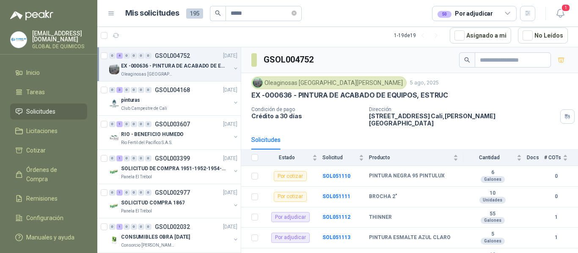
click at [458, 13] on div "50 Por adjudicar" at bounding box center [464, 13] width 55 height 9
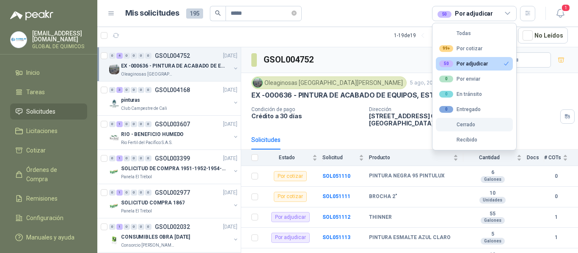
click at [456, 124] on div "Cerrado" at bounding box center [457, 125] width 36 height 6
click at [474, 60] on div "50 Por adjudicar" at bounding box center [463, 63] width 49 height 7
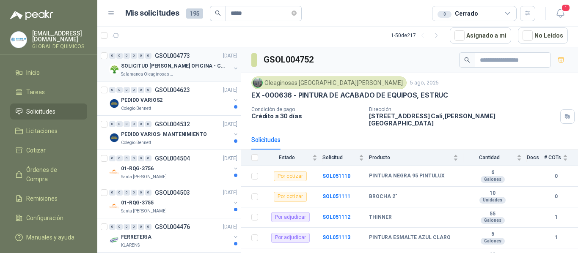
click at [230, 64] on div "SOLICITUD [PERSON_NAME] OFICINA - CALI Salamanca Oleaginosas SAS" at bounding box center [174, 69] width 130 height 17
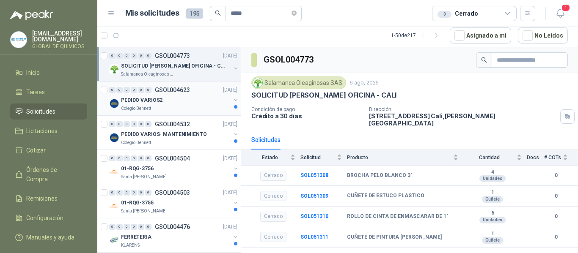
click at [232, 102] on button "button" at bounding box center [235, 100] width 7 height 7
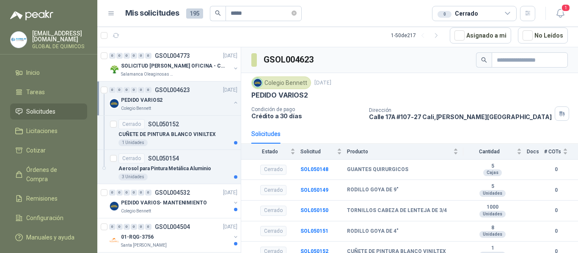
click at [232, 102] on button "button" at bounding box center [235, 102] width 7 height 7
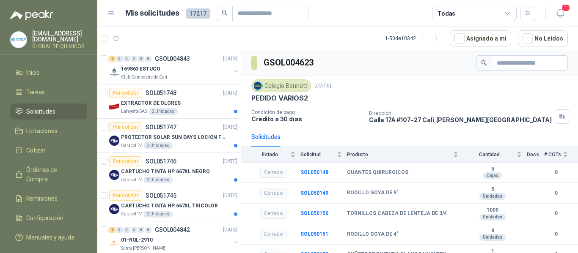
click at [489, 9] on div "Todas" at bounding box center [474, 13] width 85 height 15
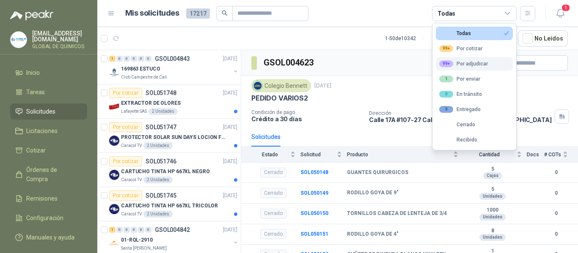
click at [479, 64] on div "99+ Por adjudicar" at bounding box center [463, 63] width 49 height 7
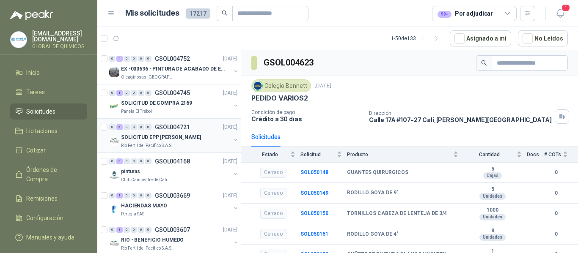
click at [228, 135] on div "SOLICITUD EPP JULIO - PICHINDE Rio Fertil del Pacífico S.A.S." at bounding box center [174, 140] width 130 height 17
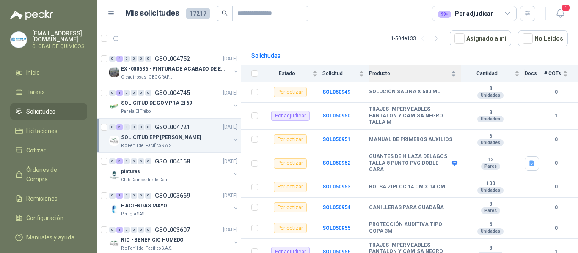
scroll to position [85, 0]
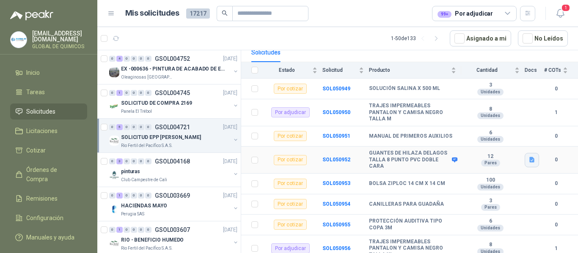
click at [528, 162] on icon "button" at bounding box center [531, 159] width 7 height 7
click at [467, 142] on button "WhatsApp Image 2025-08-06 at 10.27.18 AM.jpeg" at bounding box center [469, 141] width 115 height 9
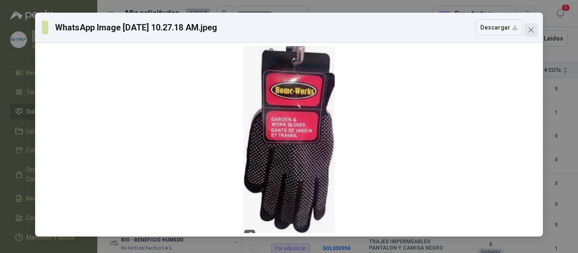
click at [532, 32] on icon "close" at bounding box center [530, 29] width 5 height 5
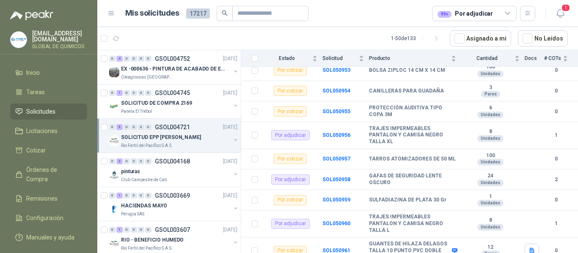
scroll to position [144, 0]
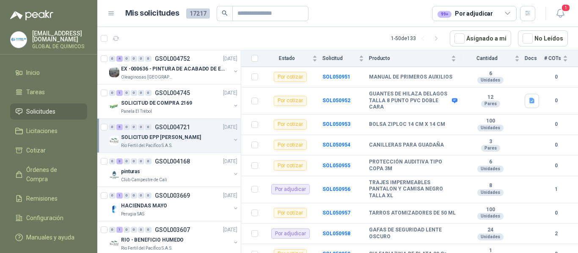
click at [493, 12] on div "99+ Por adjudicar" at bounding box center [474, 13] width 85 height 15
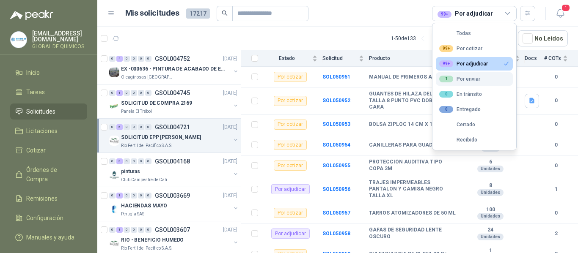
click at [477, 79] on div "1 Por enviar" at bounding box center [459, 79] width 41 height 7
click at [488, 59] on button "99+ Por adjudicar" at bounding box center [474, 64] width 77 height 14
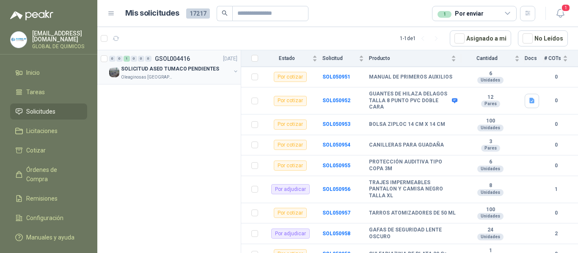
click at [199, 78] on div "Oleaginosas [GEOGRAPHIC_DATA][PERSON_NAME]" at bounding box center [176, 77] width 110 height 7
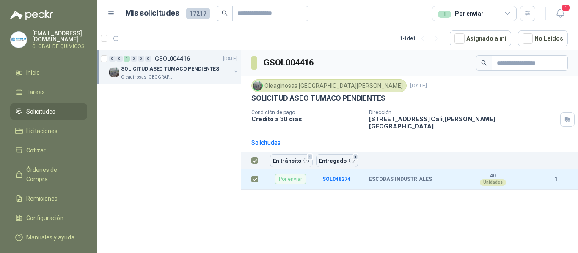
click at [414, 194] on div "GSOL004416 Oleaginosas San Fernando 9 jul, 2025 SOLICITUD ASEO TUMACO PENDIENTE…" at bounding box center [409, 153] width 337 height 206
click at [233, 74] on div at bounding box center [235, 72] width 7 height 8
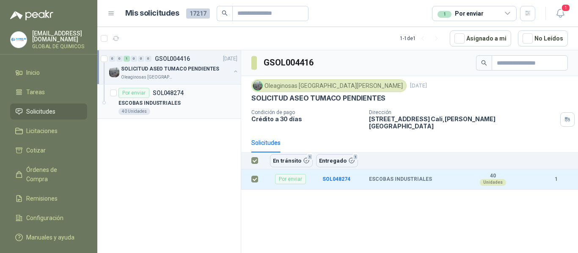
click at [198, 93] on div "Por enviar SOL048274" at bounding box center [177, 93] width 119 height 10
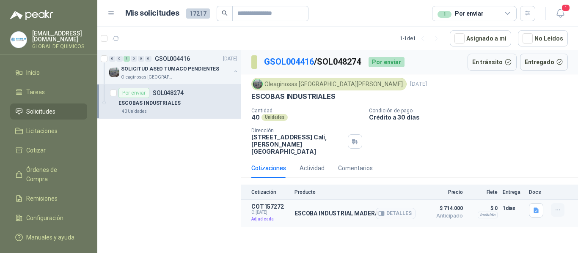
click at [555, 207] on icon "button" at bounding box center [557, 210] width 7 height 7
click at [508, 60] on button "En tránsito" at bounding box center [491, 62] width 49 height 17
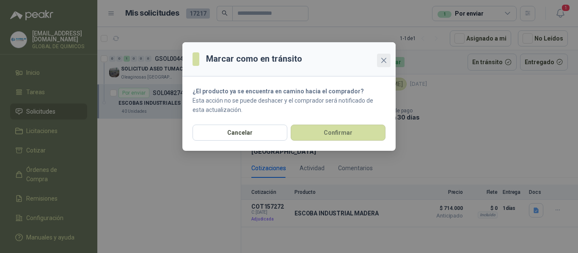
click at [385, 61] on icon "close" at bounding box center [383, 60] width 7 height 7
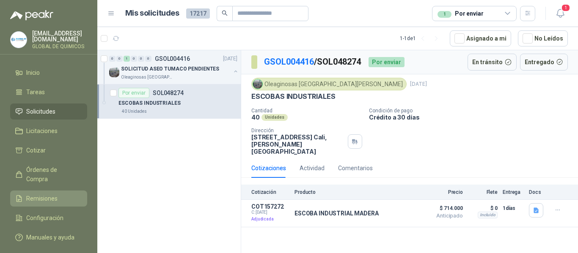
click at [63, 194] on li "Remisiones" at bounding box center [48, 198] width 67 height 9
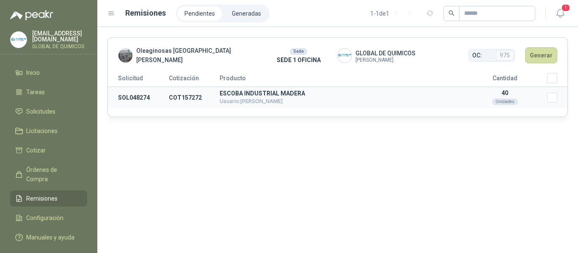
click at [558, 99] on td "Seleccionar/deseleccionar" at bounding box center [557, 98] width 20 height 22
click at [542, 99] on td "40 Unidades" at bounding box center [504, 98] width 85 height 22
click at [545, 55] on button "Generar" at bounding box center [541, 55] width 32 height 16
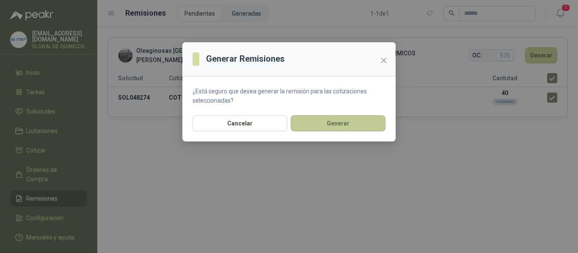
click at [334, 129] on button "Generar" at bounding box center [338, 123] width 95 height 16
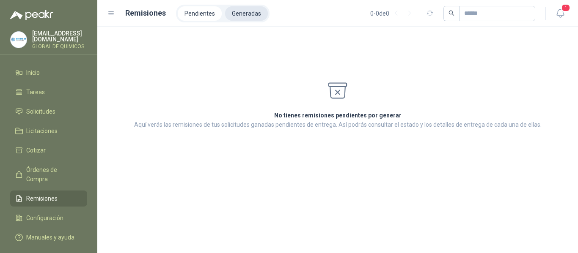
click at [250, 15] on li "Generadas" at bounding box center [246, 13] width 43 height 14
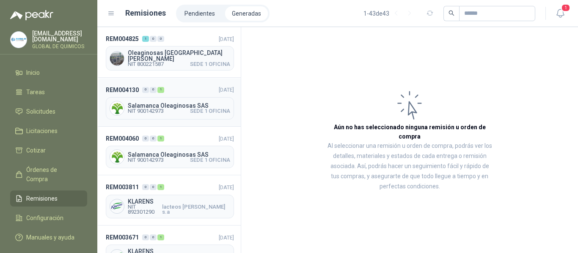
click at [196, 109] on span "SEDE 1 OFICINA" at bounding box center [210, 111] width 40 height 5
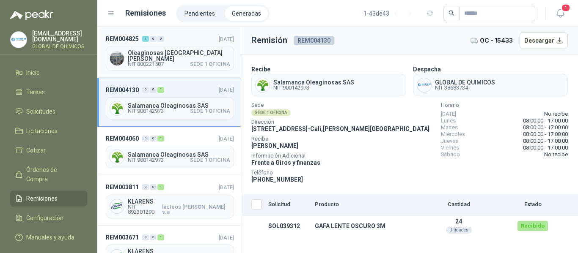
click at [182, 62] on span "NIT 800221587 SEDE 1 OFICINA" at bounding box center [179, 64] width 102 height 5
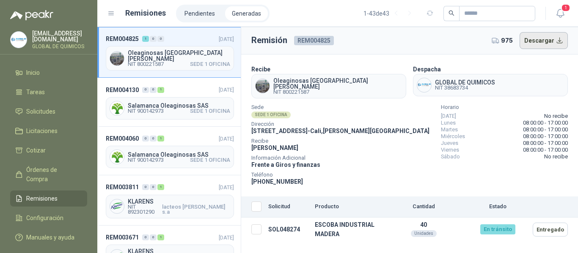
click at [549, 44] on button "Descargar" at bounding box center [543, 40] width 49 height 17
